Goal: Task Accomplishment & Management: Complete application form

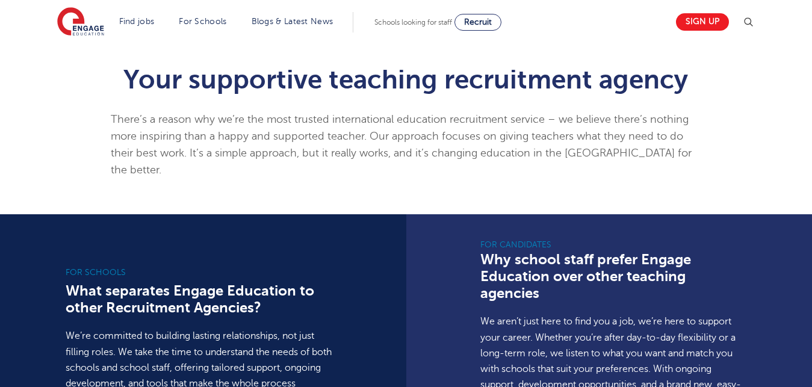
drag, startPoint x: 0, startPoint y: 0, endPoint x: 819, endPoint y: 382, distance: 903.7
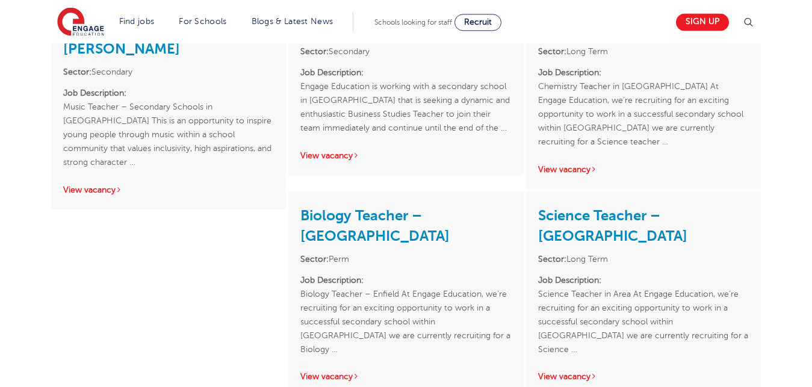
scroll to position [1771, 0]
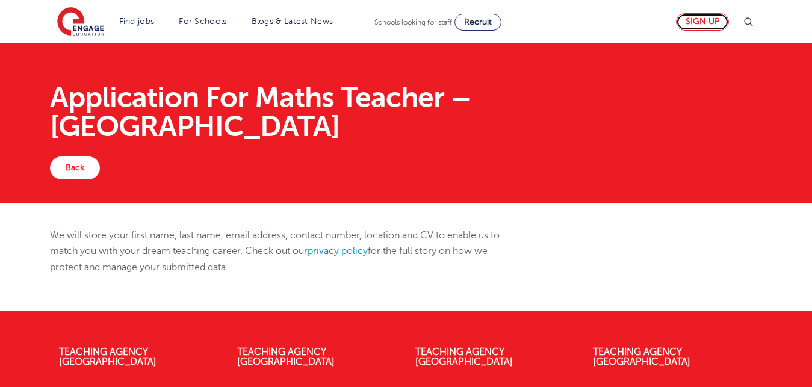
click at [701, 20] on link "Sign up" at bounding box center [702, 21] width 53 height 17
click at [79, 157] on link "Back" at bounding box center [75, 168] width 50 height 23
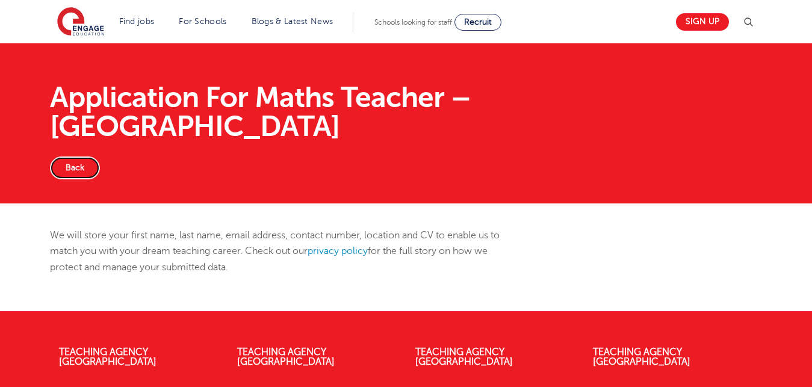
click at [79, 157] on link "Back" at bounding box center [75, 168] width 50 height 23
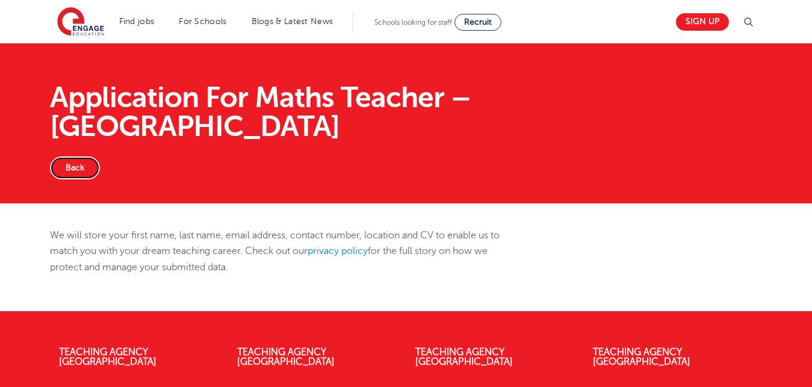
click at [79, 157] on link "Back" at bounding box center [75, 168] width 50 height 23
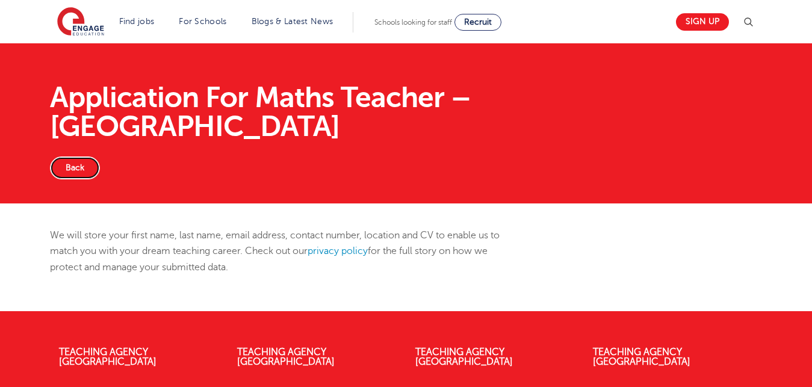
click at [79, 157] on link "Back" at bounding box center [75, 168] width 50 height 23
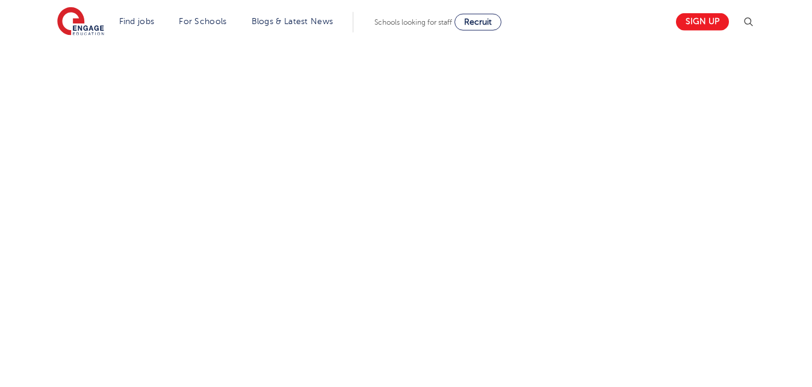
scroll to position [706, 0]
click at [543, 220] on div "Let us know more about you!" at bounding box center [406, 51] width 731 height 690
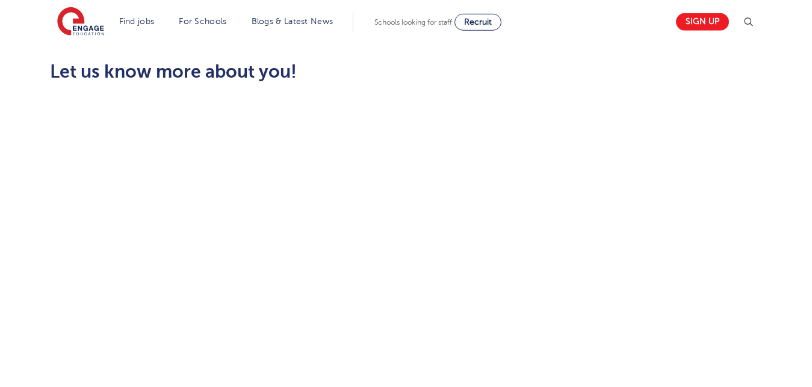
scroll to position [356, 0]
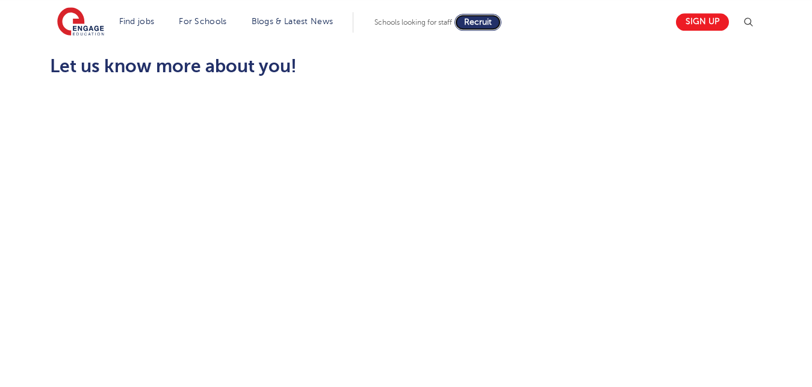
click at [483, 25] on span "Recruit" at bounding box center [478, 21] width 28 height 9
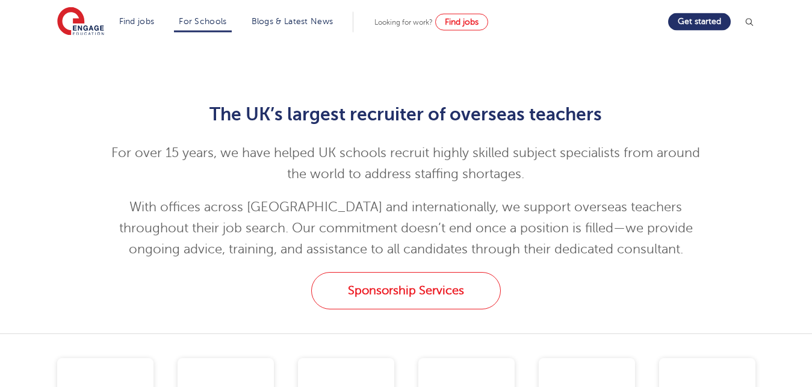
scroll to position [1280, 0]
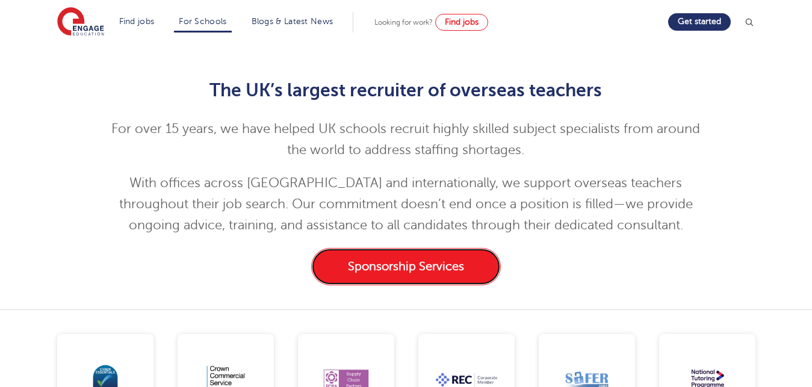
click at [407, 266] on link "Sponsorship Services" at bounding box center [406, 266] width 190 height 37
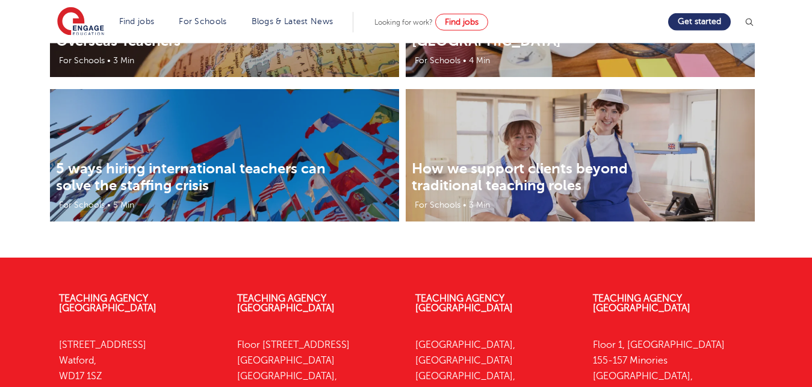
scroll to position [2467, 0]
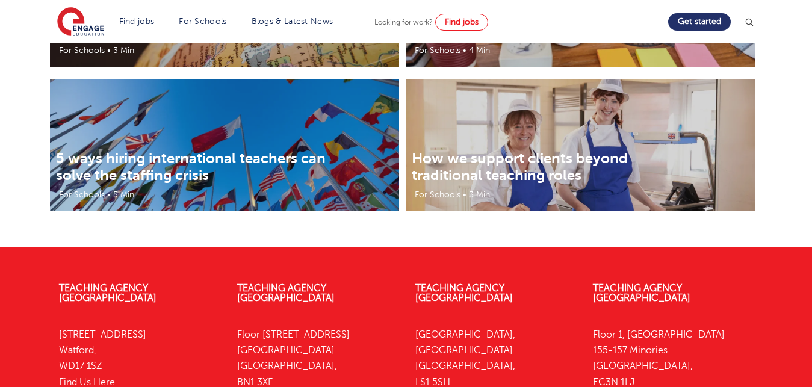
click at [582, 138] on img at bounding box center [580, 166] width 349 height 175
click at [569, 149] on img at bounding box center [580, 166] width 349 height 175
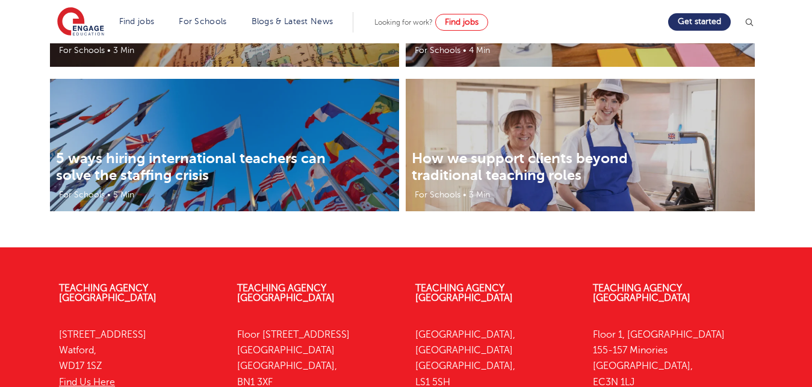
click at [569, 149] on img at bounding box center [580, 166] width 349 height 175
click at [569, 150] on div "How we support clients beyond traditional teaching roles For Schools • 3 Min" at bounding box center [580, 145] width 349 height 132
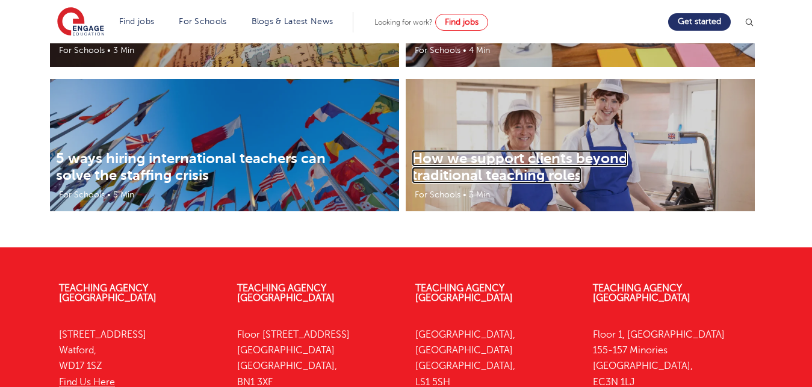
click at [569, 150] on link "How we support clients beyond traditional teaching roles" at bounding box center [520, 167] width 216 height 34
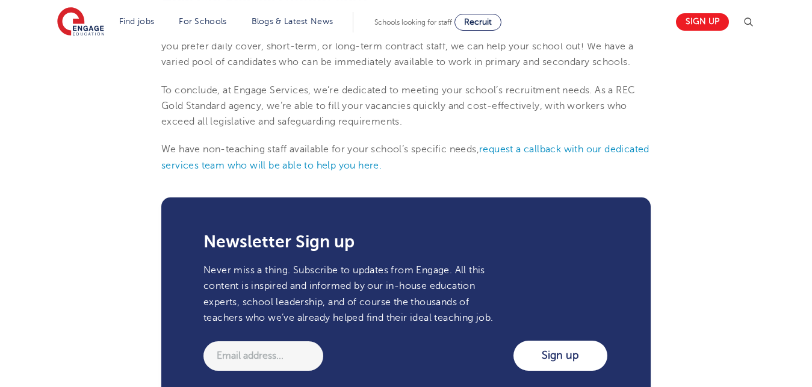
scroll to position [1280, 0]
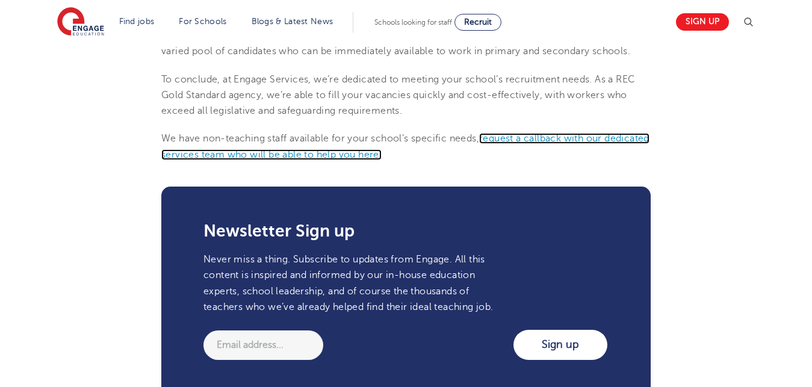
click at [545, 133] on link "request a callback with our dedicated services team who will be able to help yo…" at bounding box center [405, 146] width 488 height 26
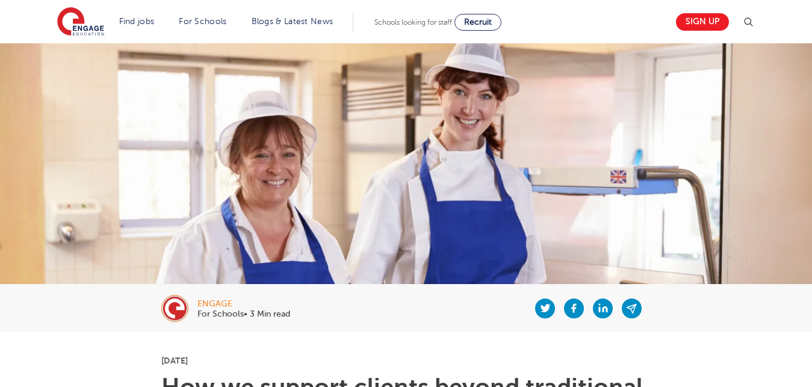
scroll to position [1280, 0]
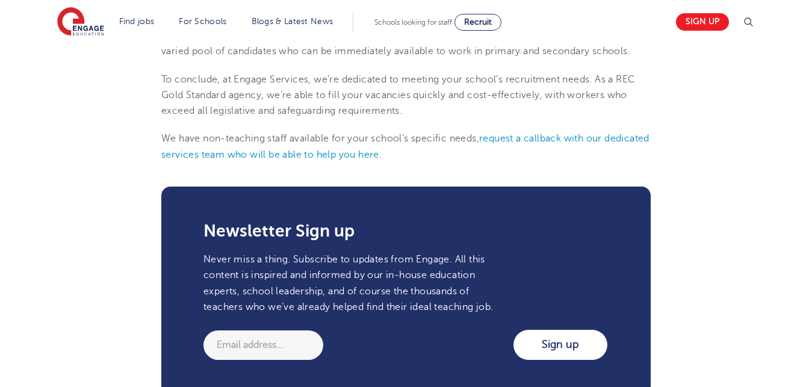
click at [514, 360] on input "Sign up" at bounding box center [561, 345] width 94 height 30
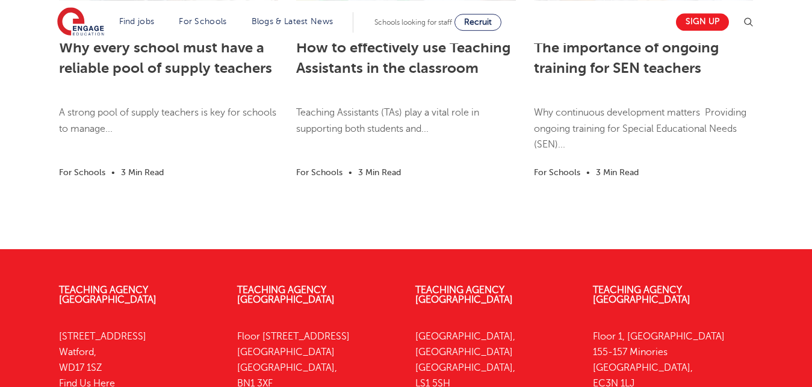
scroll to position [1884, 0]
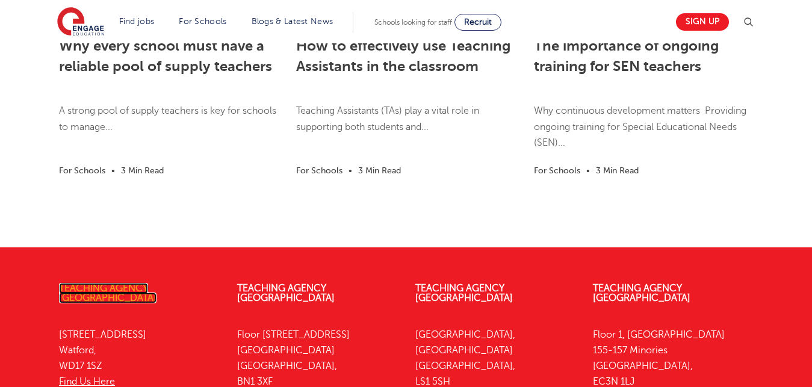
click at [157, 283] on link "Teaching Agency [GEOGRAPHIC_DATA]" at bounding box center [108, 293] width 98 height 20
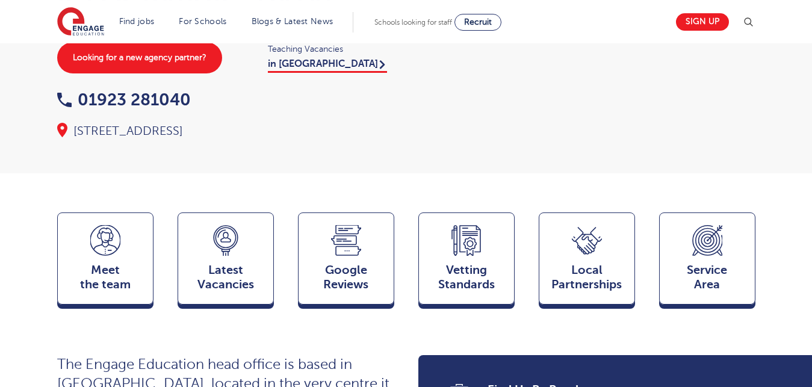
scroll to position [215, 0]
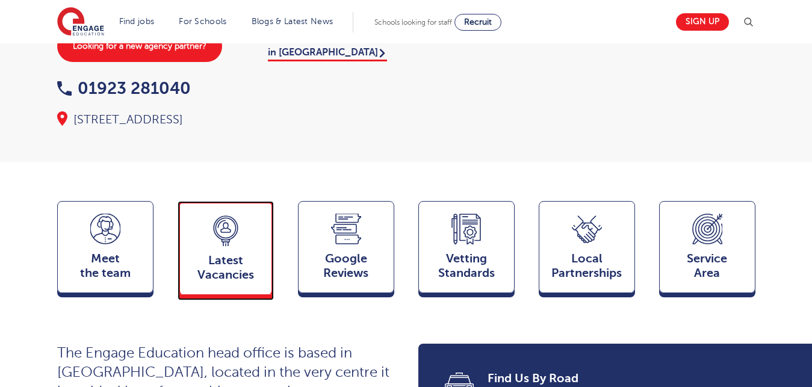
click at [233, 254] on span "Latest Vacancies" at bounding box center [225, 268] width 79 height 29
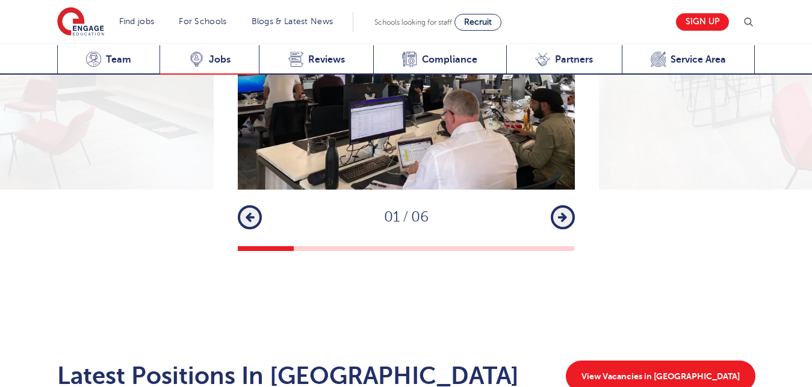
scroll to position [1969, 0]
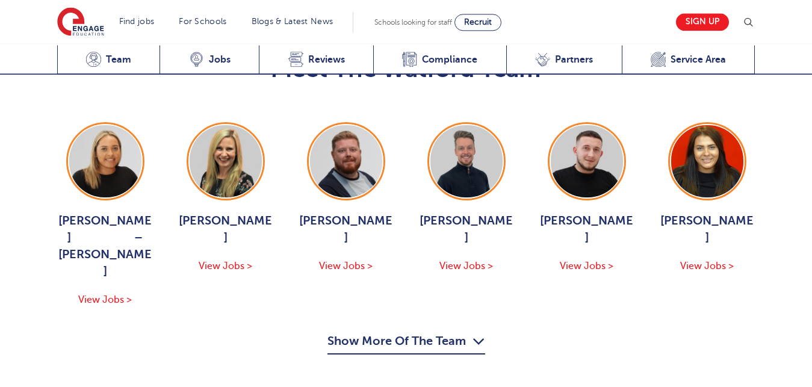
scroll to position [1242, 0]
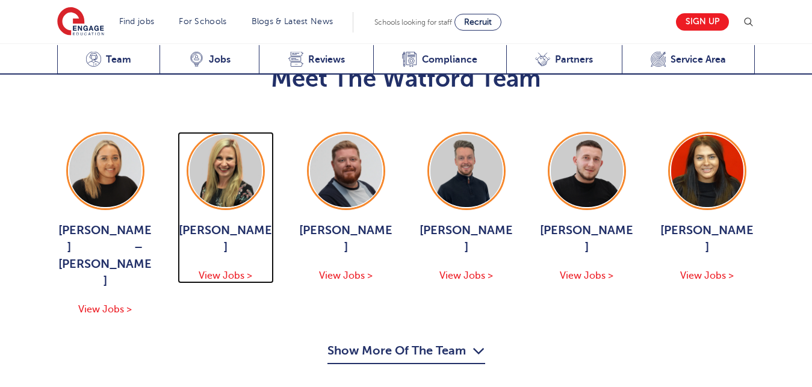
click at [230, 270] on span "View Jobs >" at bounding box center [226, 275] width 54 height 11
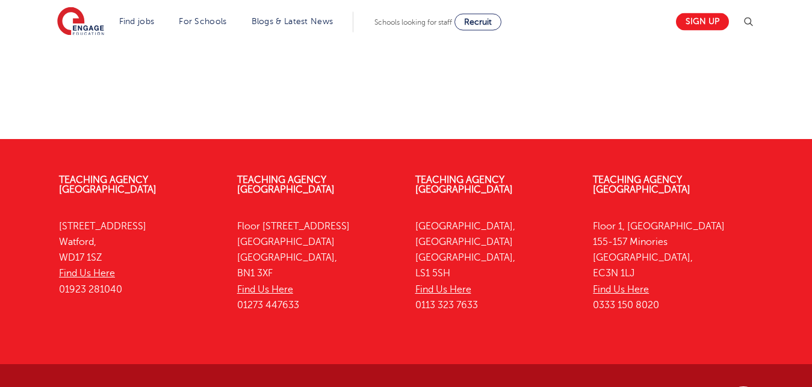
scroll to position [573, 0]
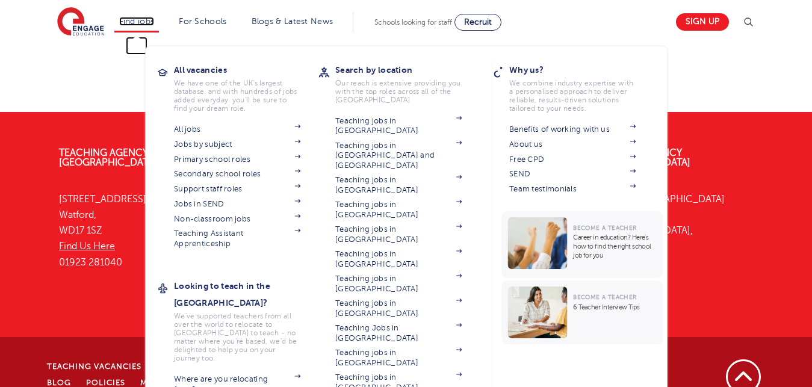
click at [148, 22] on link "Find jobs" at bounding box center [137, 21] width 36 height 9
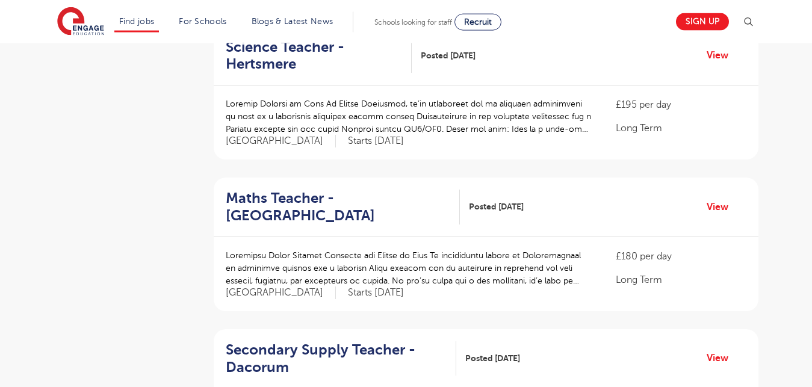
scroll to position [778, 0]
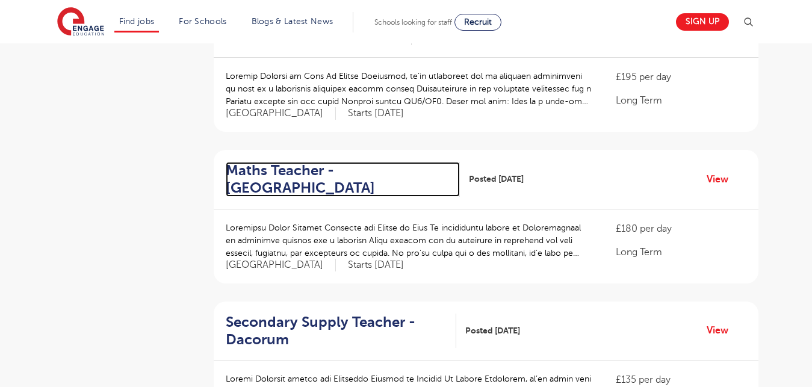
click at [285, 176] on h2 "Maths Teacher - [GEOGRAPHIC_DATA]" at bounding box center [338, 179] width 225 height 35
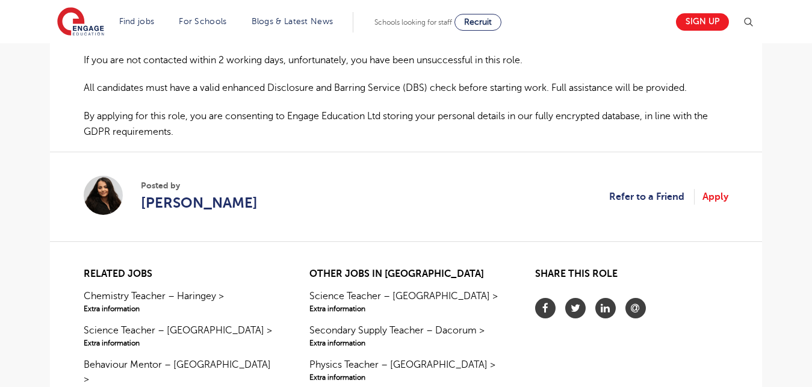
scroll to position [901, 0]
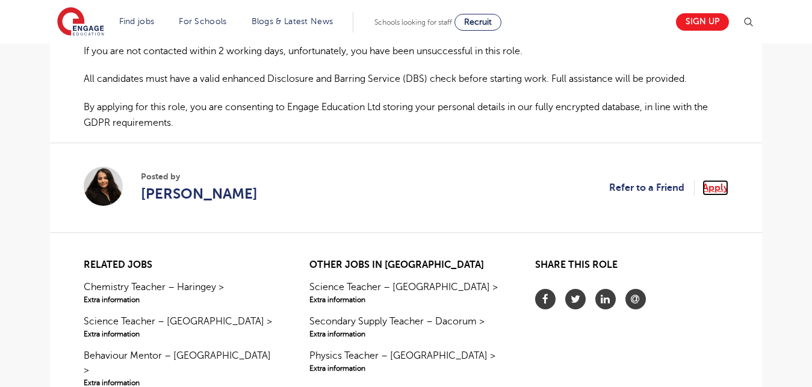
click at [717, 196] on link "Apply" at bounding box center [716, 188] width 26 height 16
